Goal: Information Seeking & Learning: Check status

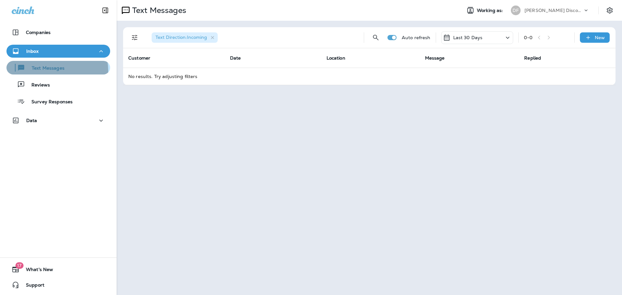
click at [51, 71] on p "Text Messages" at bounding box center [44, 68] width 39 height 6
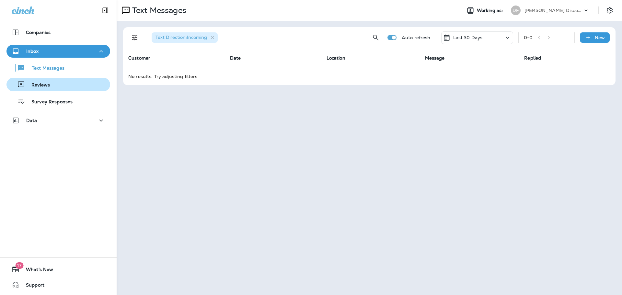
click at [46, 87] on p "Reviews" at bounding box center [37, 85] width 25 height 6
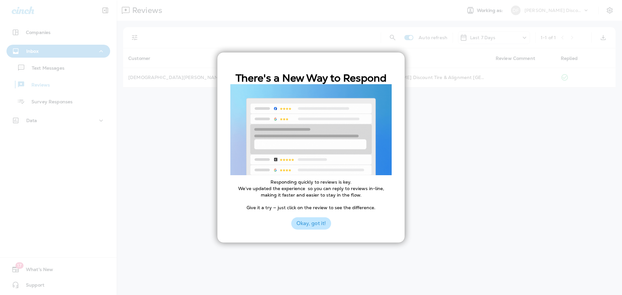
click at [309, 229] on button "Okay, got it!" at bounding box center [311, 223] width 40 height 12
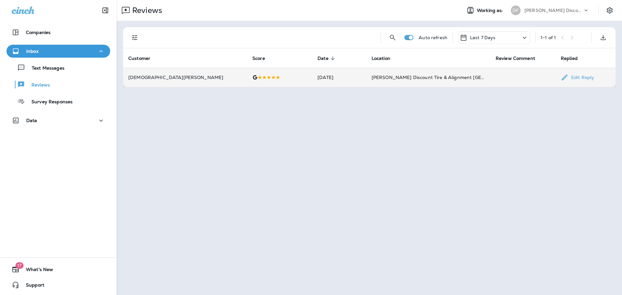
click at [141, 79] on p "[DEMOGRAPHIC_DATA][PERSON_NAME]" at bounding box center [185, 77] width 114 height 5
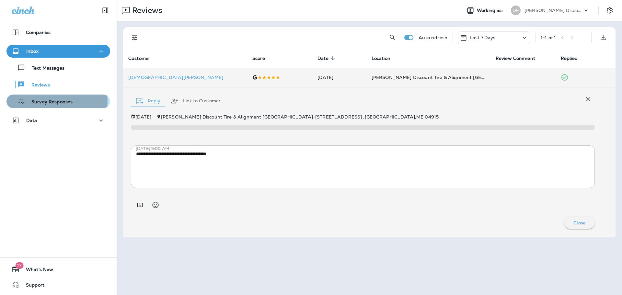
click at [41, 101] on p "Survey Responses" at bounding box center [49, 102] width 48 height 6
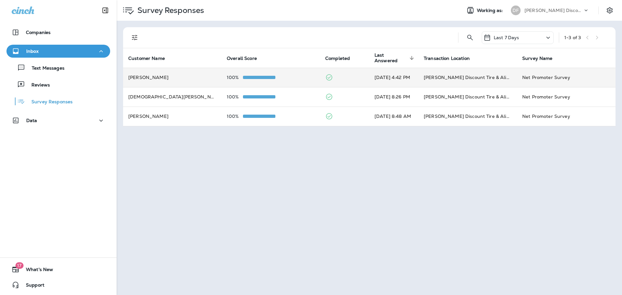
click at [152, 77] on td "[PERSON_NAME]" at bounding box center [172, 77] width 98 height 19
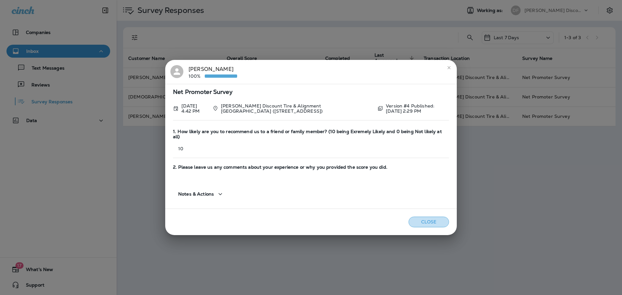
click at [431, 218] on button "Close" at bounding box center [428, 222] width 40 height 11
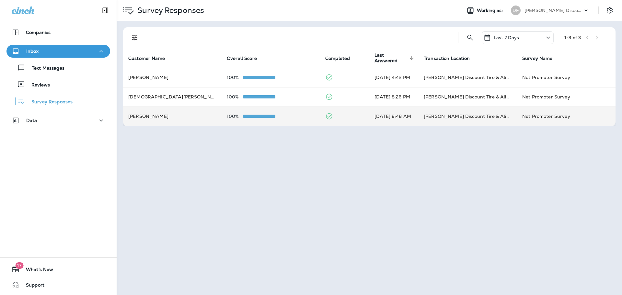
click at [138, 119] on td "[PERSON_NAME]" at bounding box center [172, 116] width 98 height 19
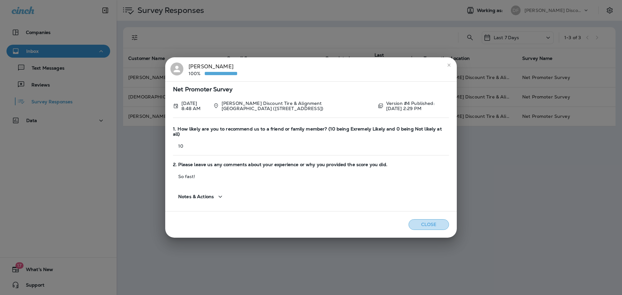
click at [418, 221] on button "Close" at bounding box center [428, 224] width 40 height 11
